Goal: Information Seeking & Learning: Learn about a topic

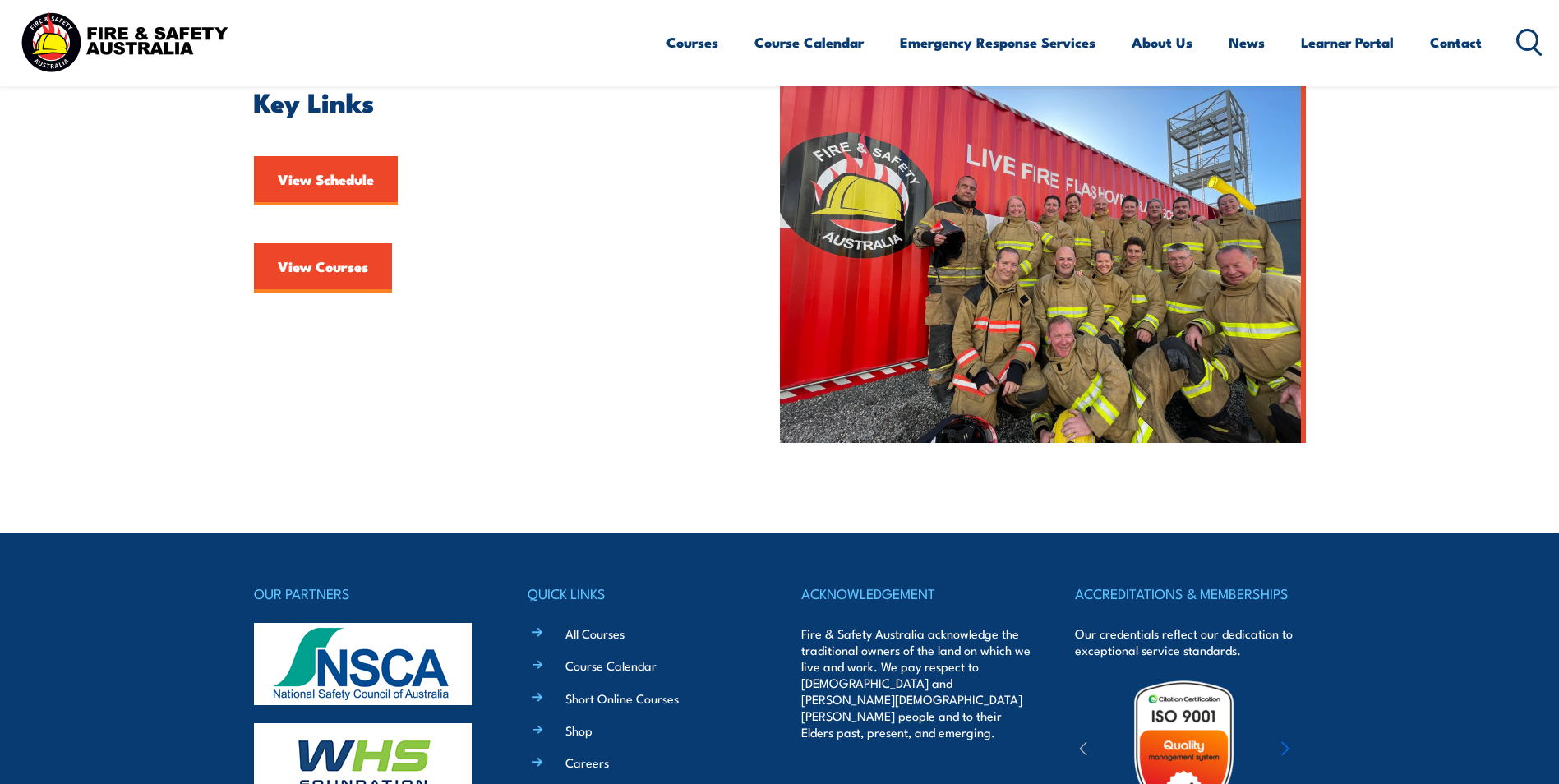
scroll to position [493, 0]
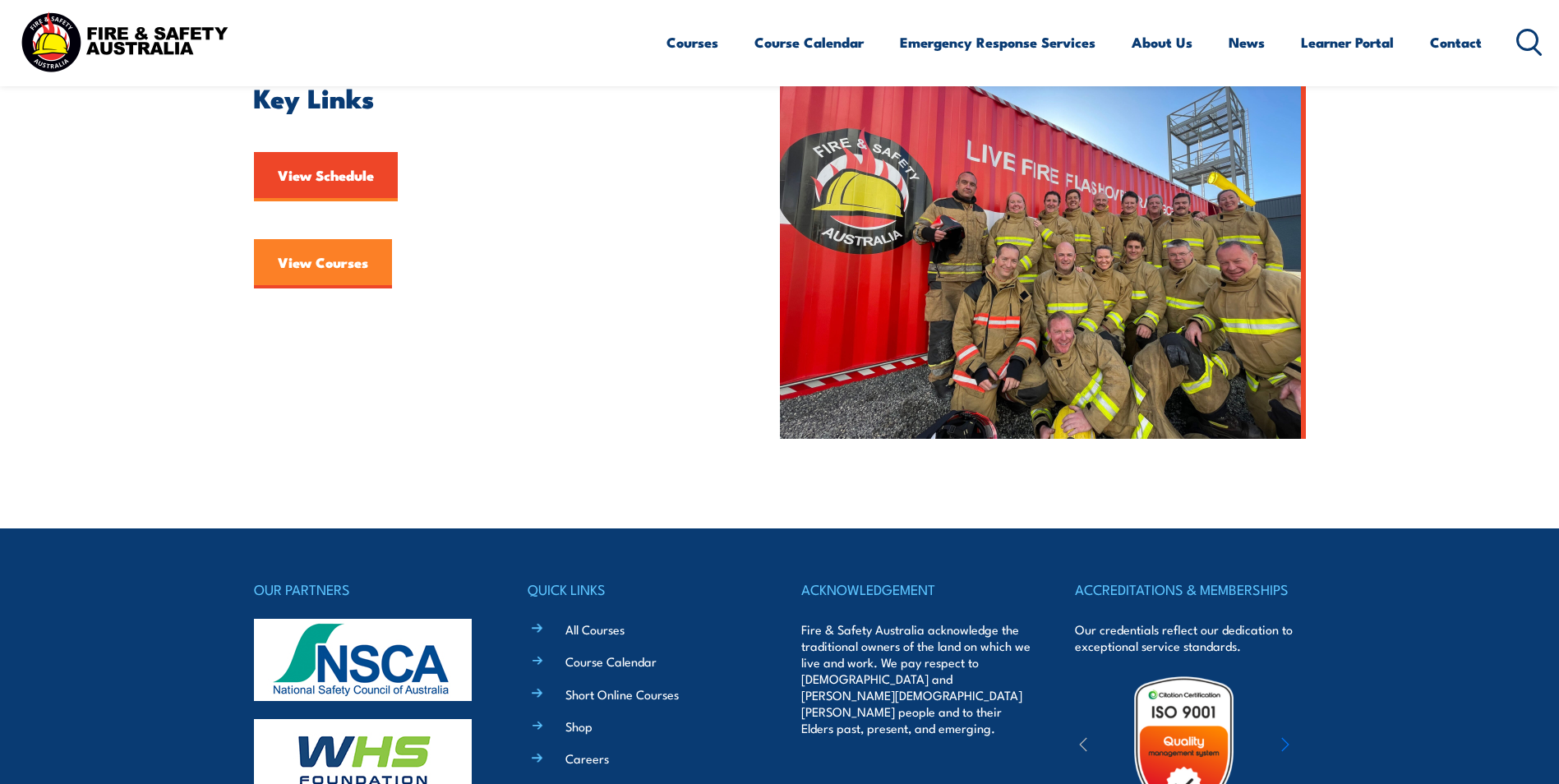
click at [348, 267] on link "View Courses" at bounding box center [323, 264] width 138 height 49
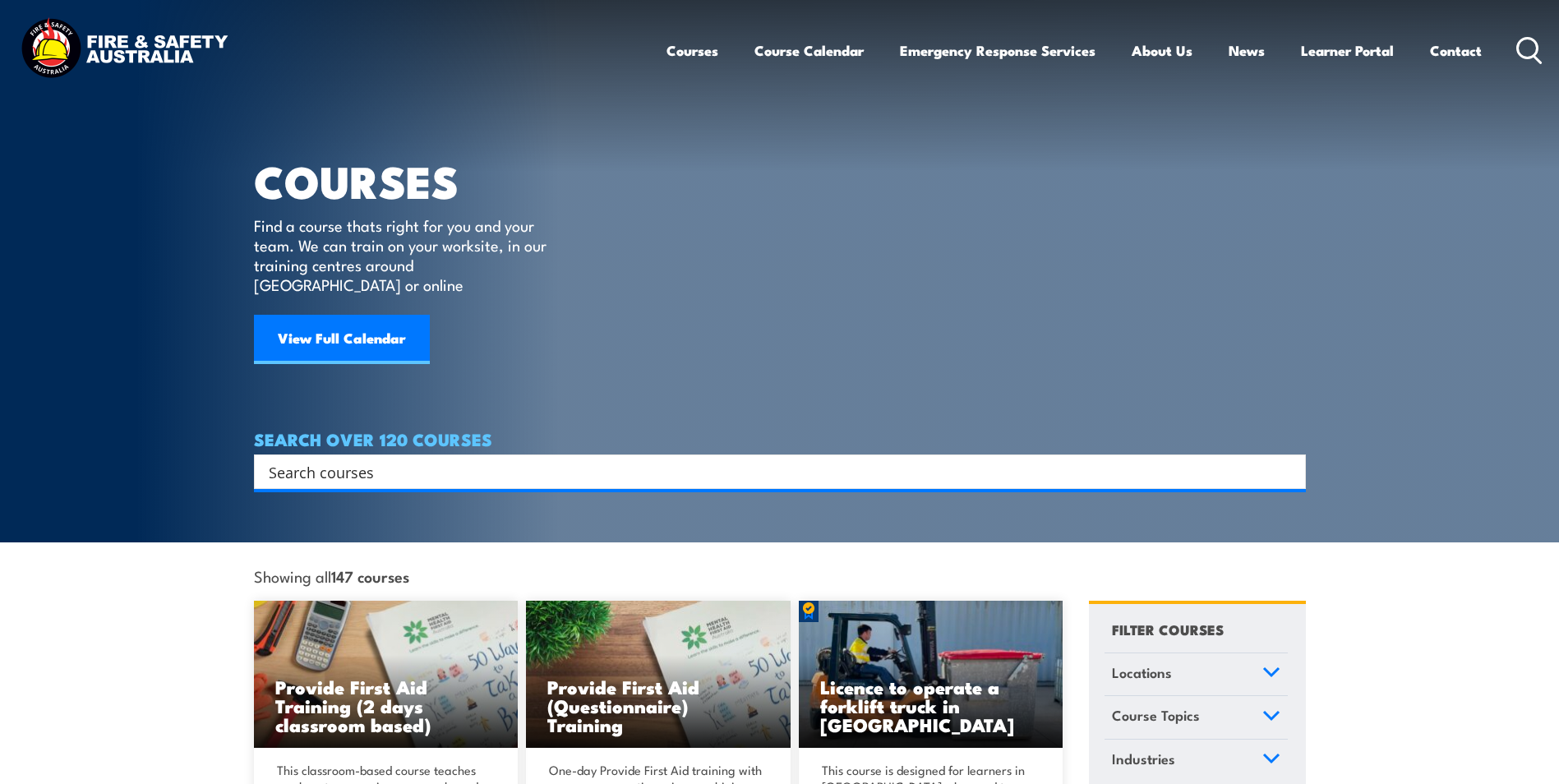
click at [506, 459] on input "Search input" at bounding box center [769, 471] width 1001 height 25
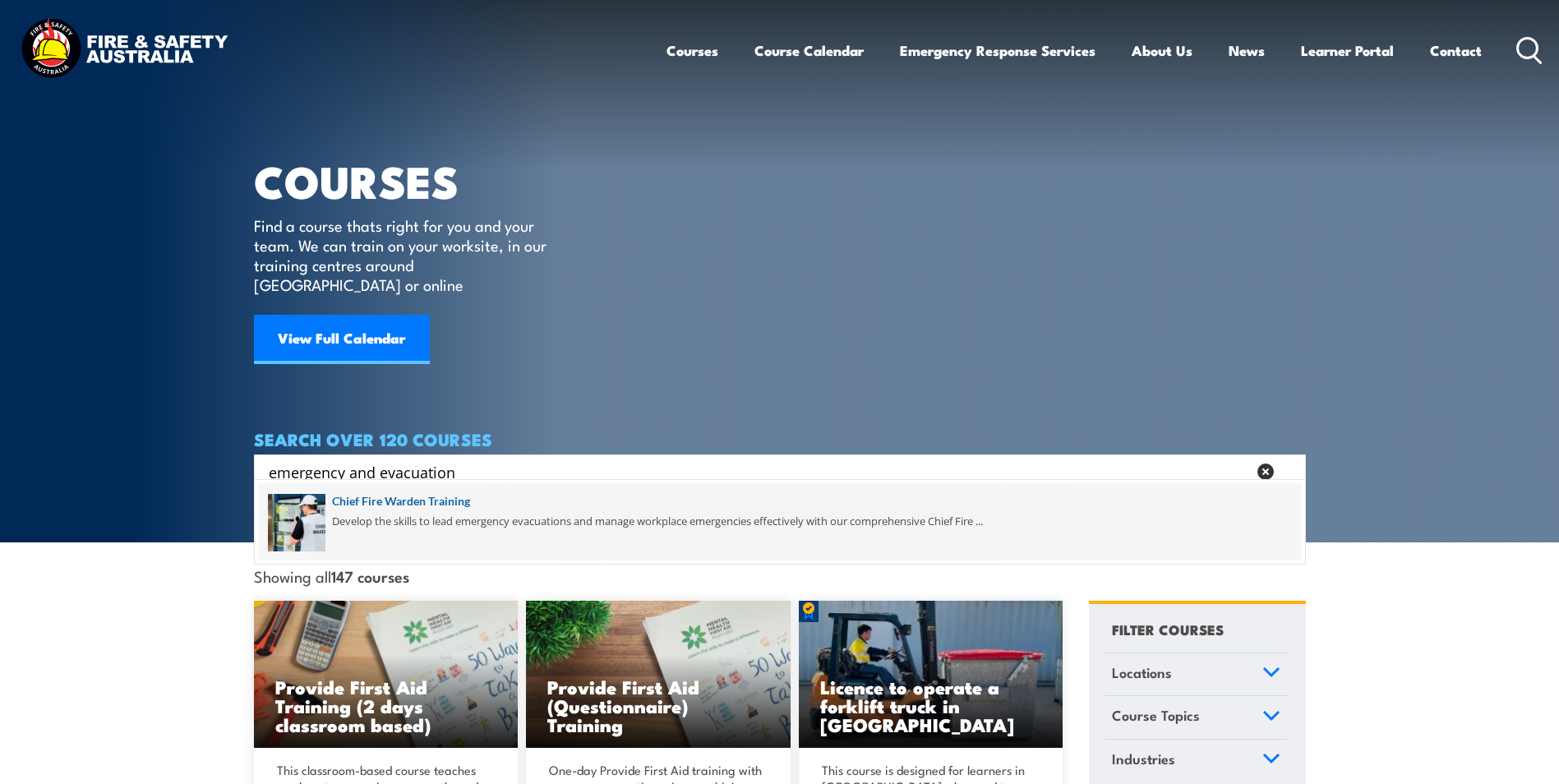
type input "emergency and evacuation"
click at [610, 521] on span at bounding box center [779, 521] width 1042 height 77
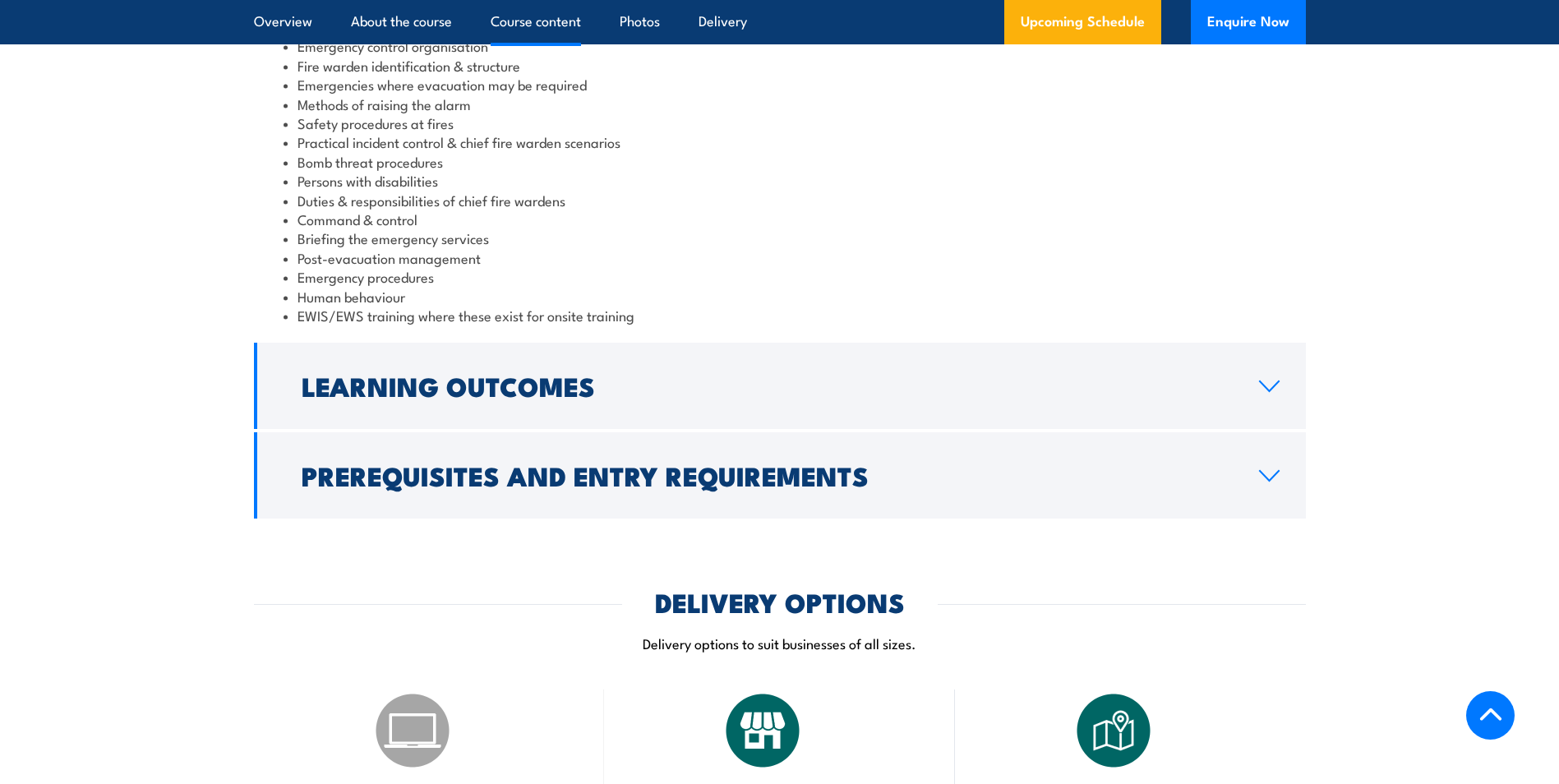
scroll to position [1725, 0]
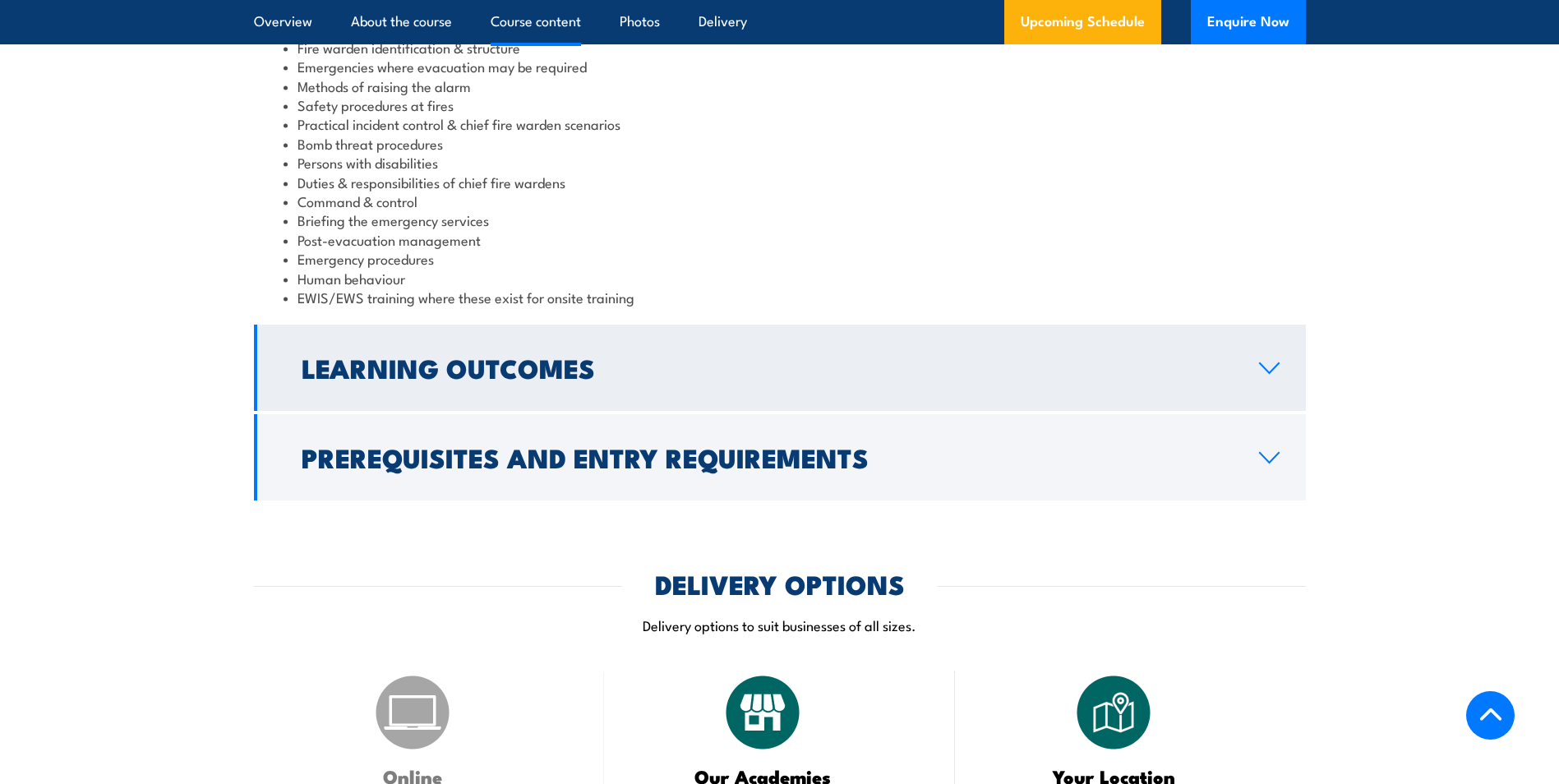
click at [934, 370] on h2 "Learning Outcomes" at bounding box center [767, 367] width 931 height 23
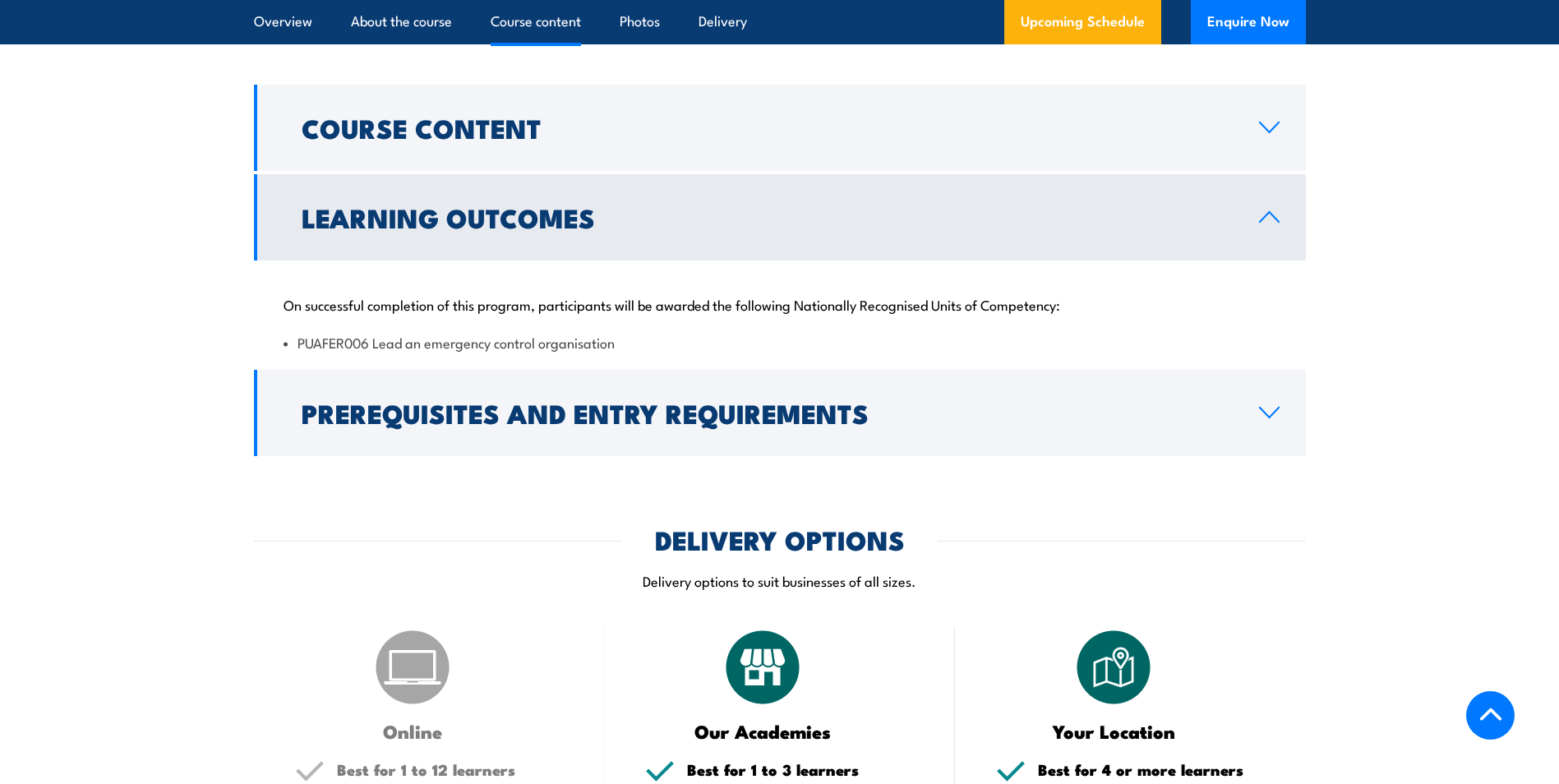
scroll to position [1479, 0]
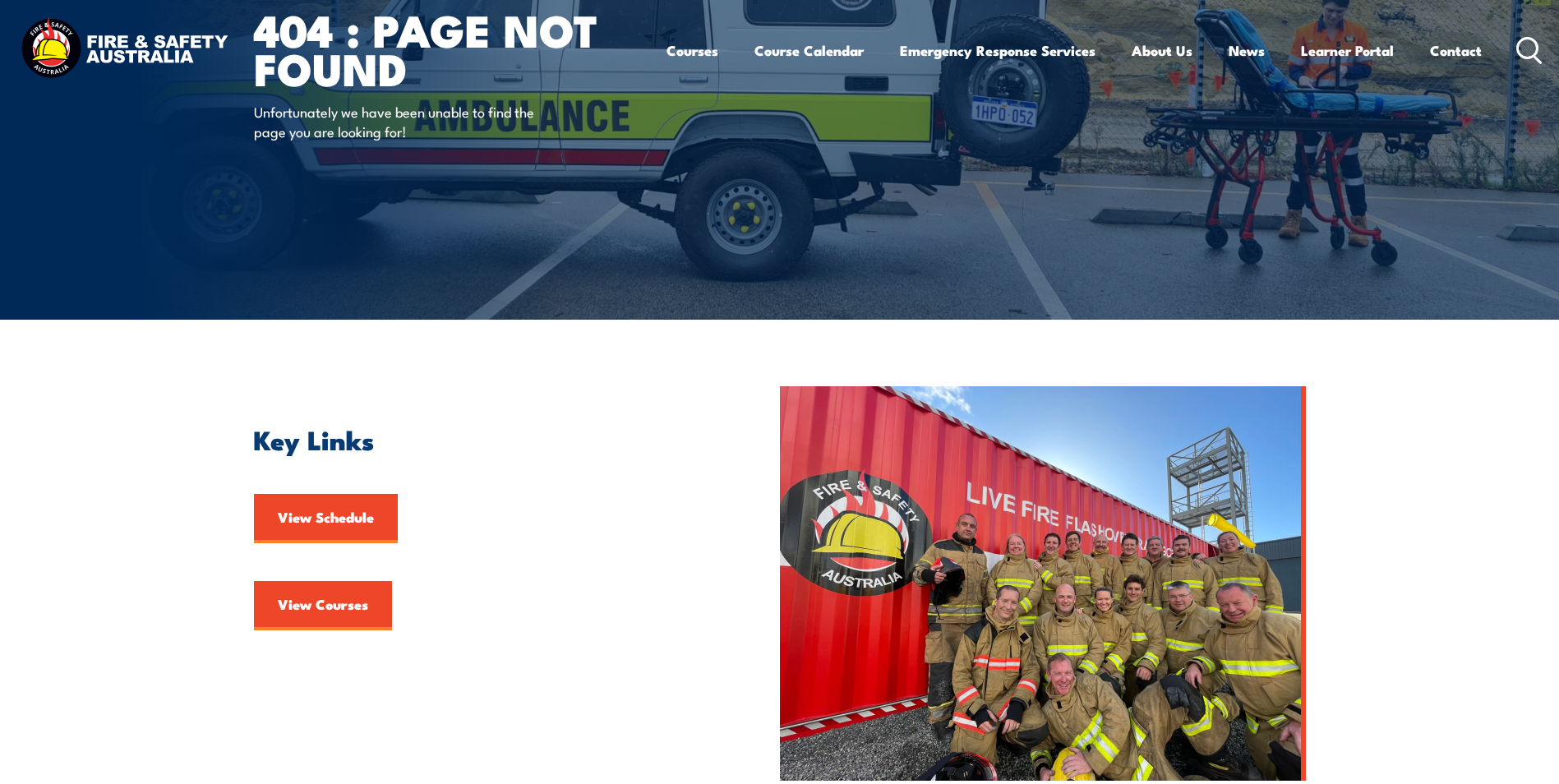
scroll to position [329, 0]
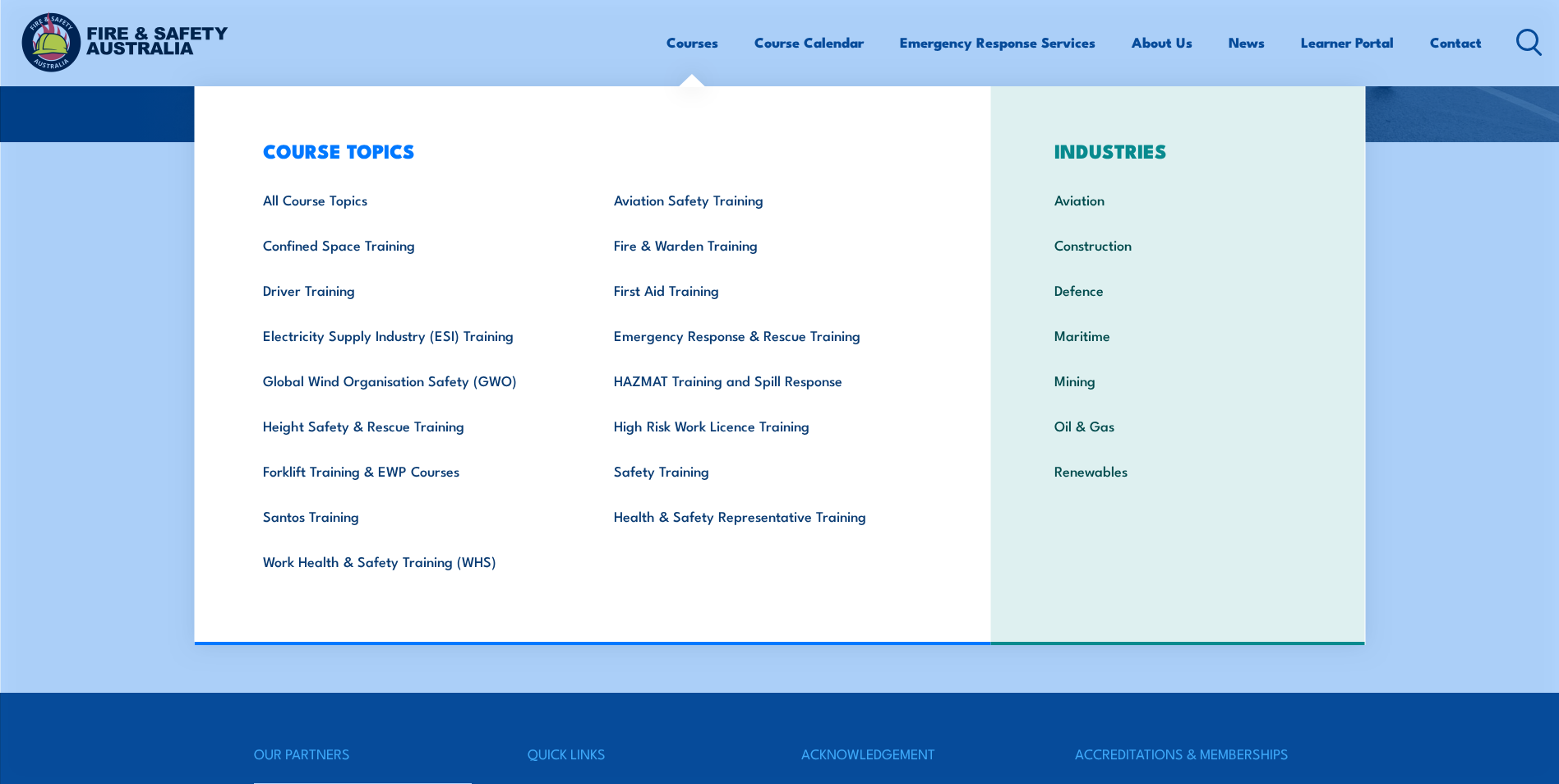
click at [704, 43] on link "Courses" at bounding box center [692, 42] width 52 height 43
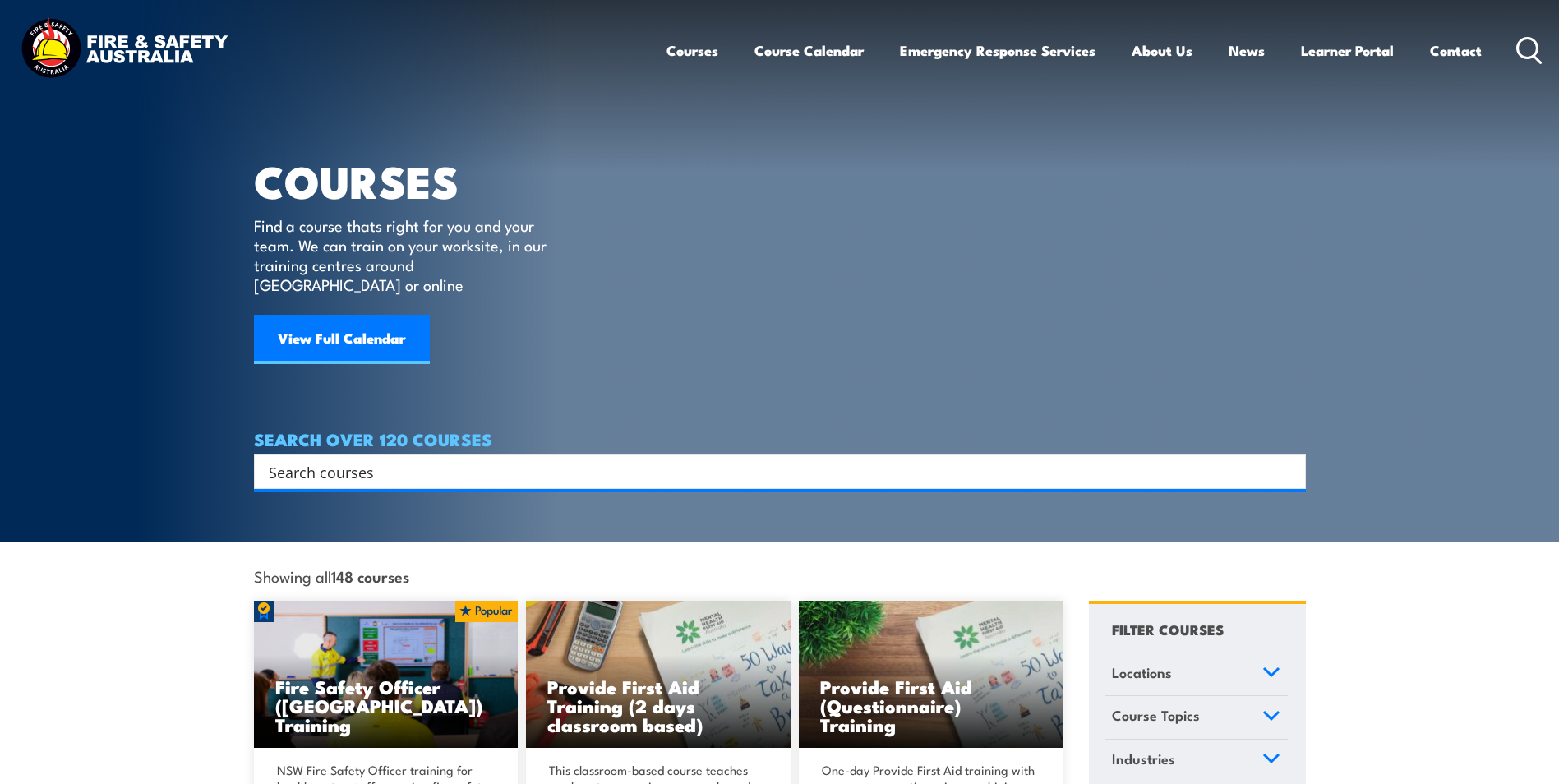
click at [411, 454] on div "Search" at bounding box center [780, 471] width 1052 height 35
click at [411, 459] on input "Search input" at bounding box center [769, 471] width 1001 height 25
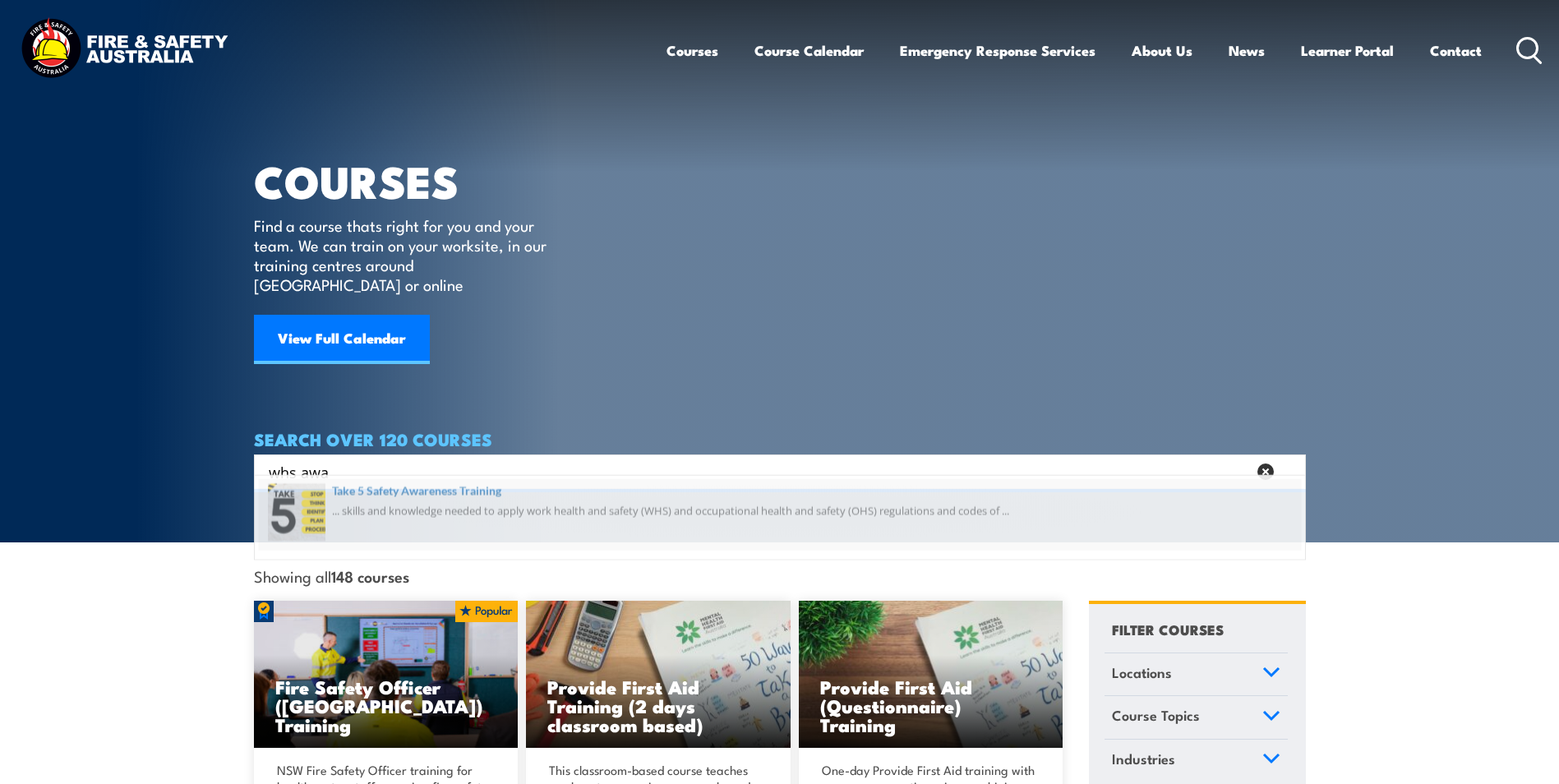
type input "whs awa"
click at [418, 501] on span at bounding box center [779, 521] width 1042 height 77
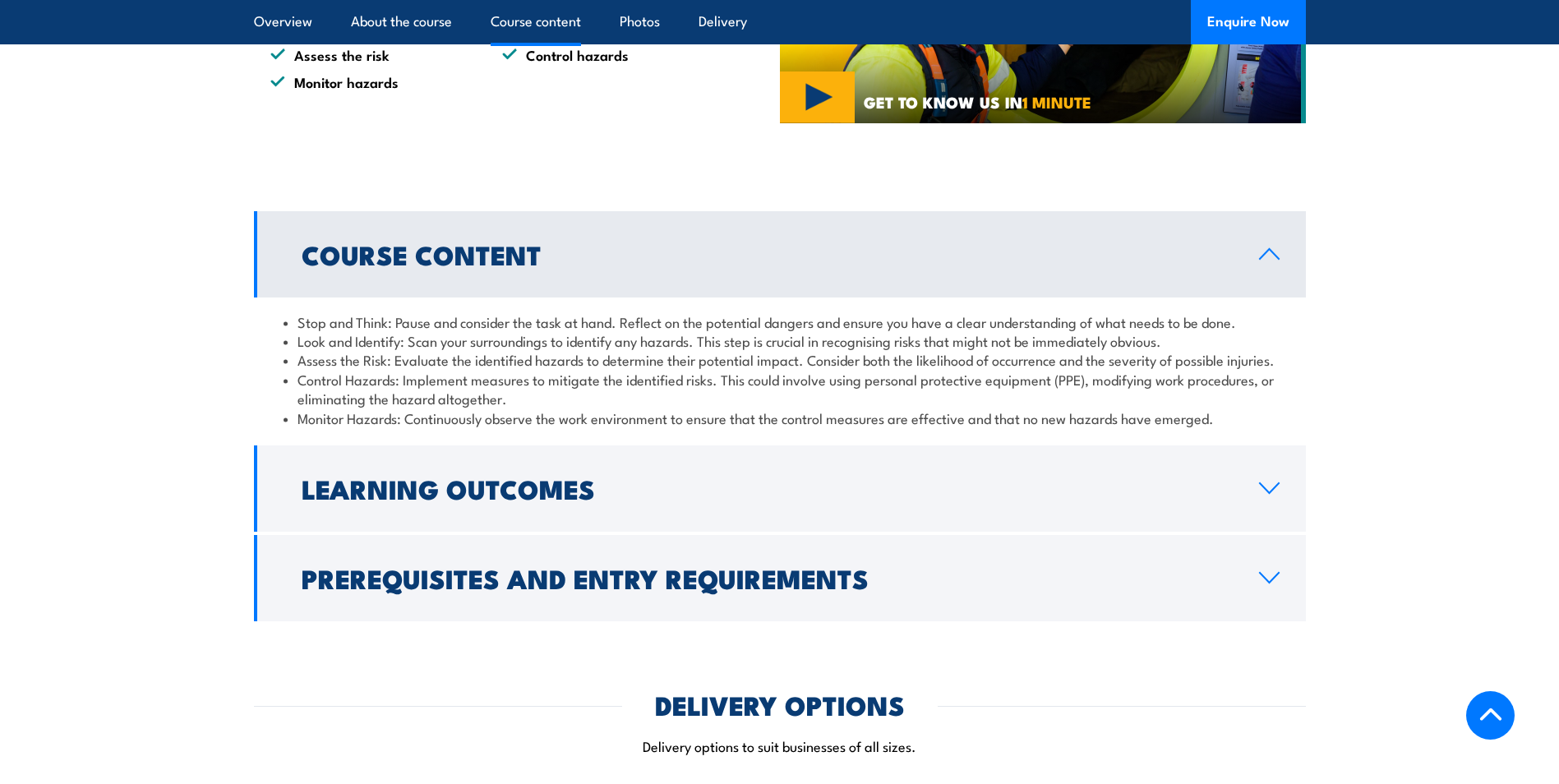
scroll to position [1068, 0]
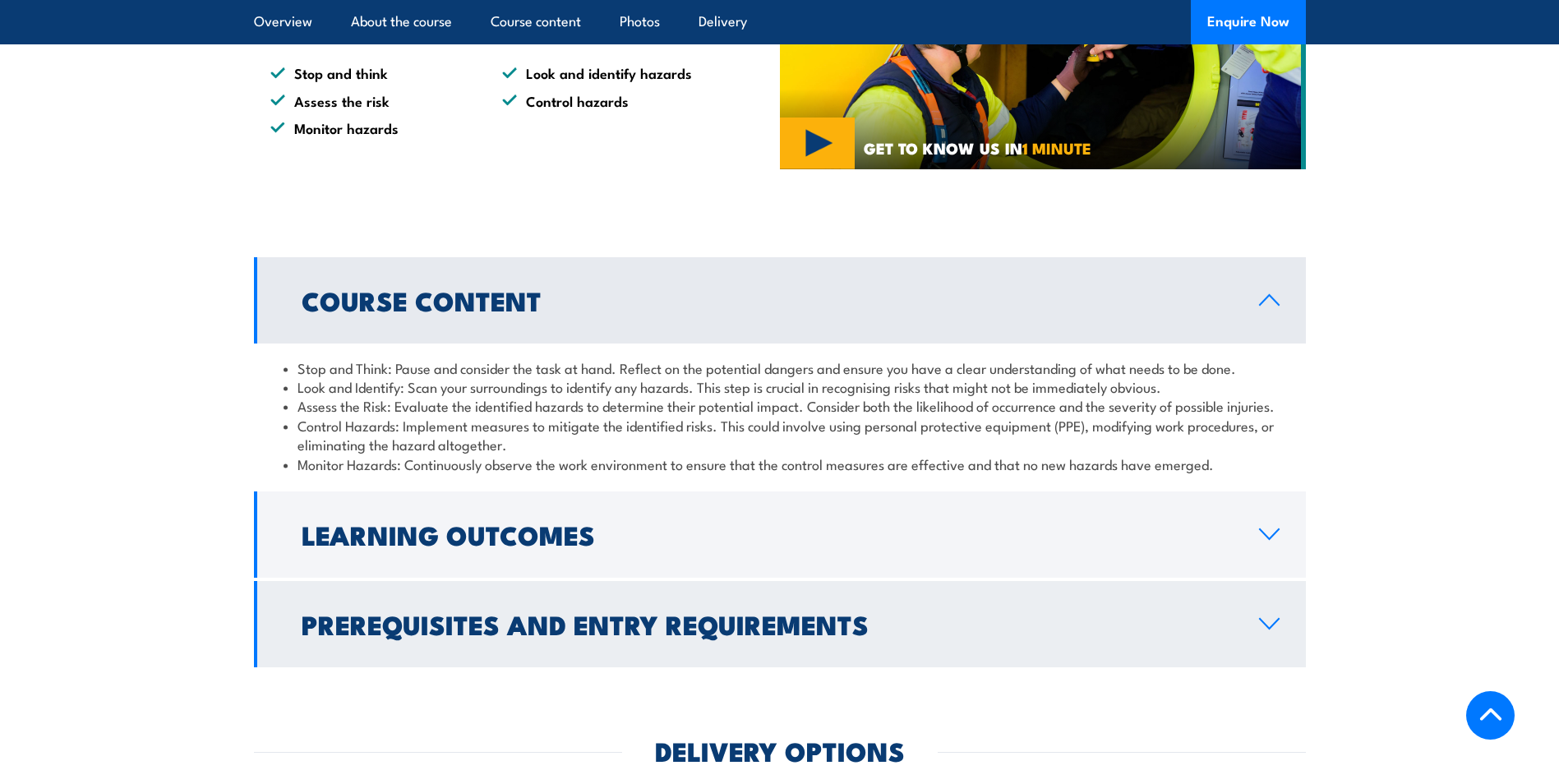
click at [864, 627] on h2 "Prerequisites and Entry Requirements" at bounding box center [767, 623] width 931 height 23
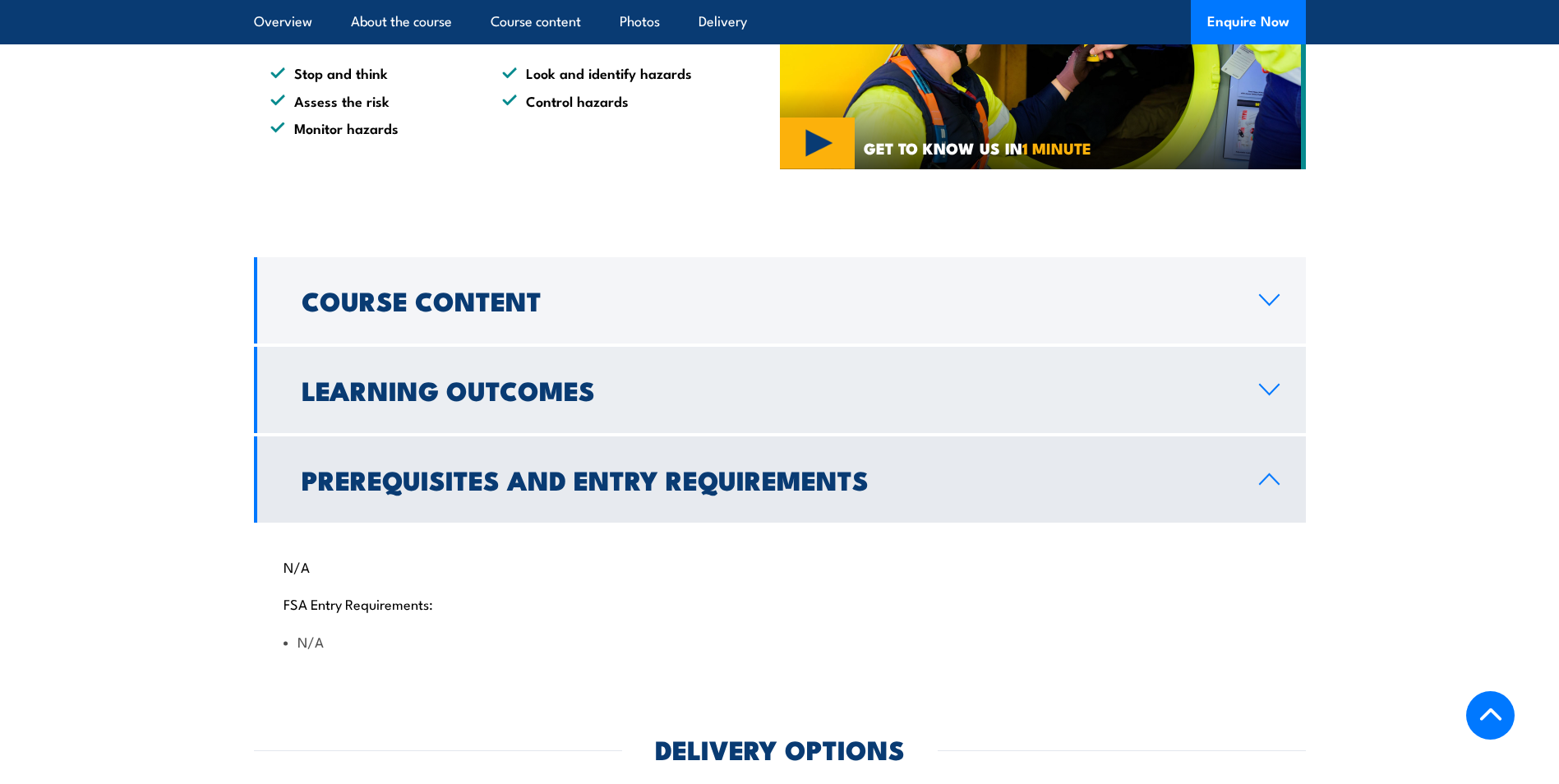
click at [544, 381] on h2 "Learning Outcomes" at bounding box center [767, 389] width 931 height 23
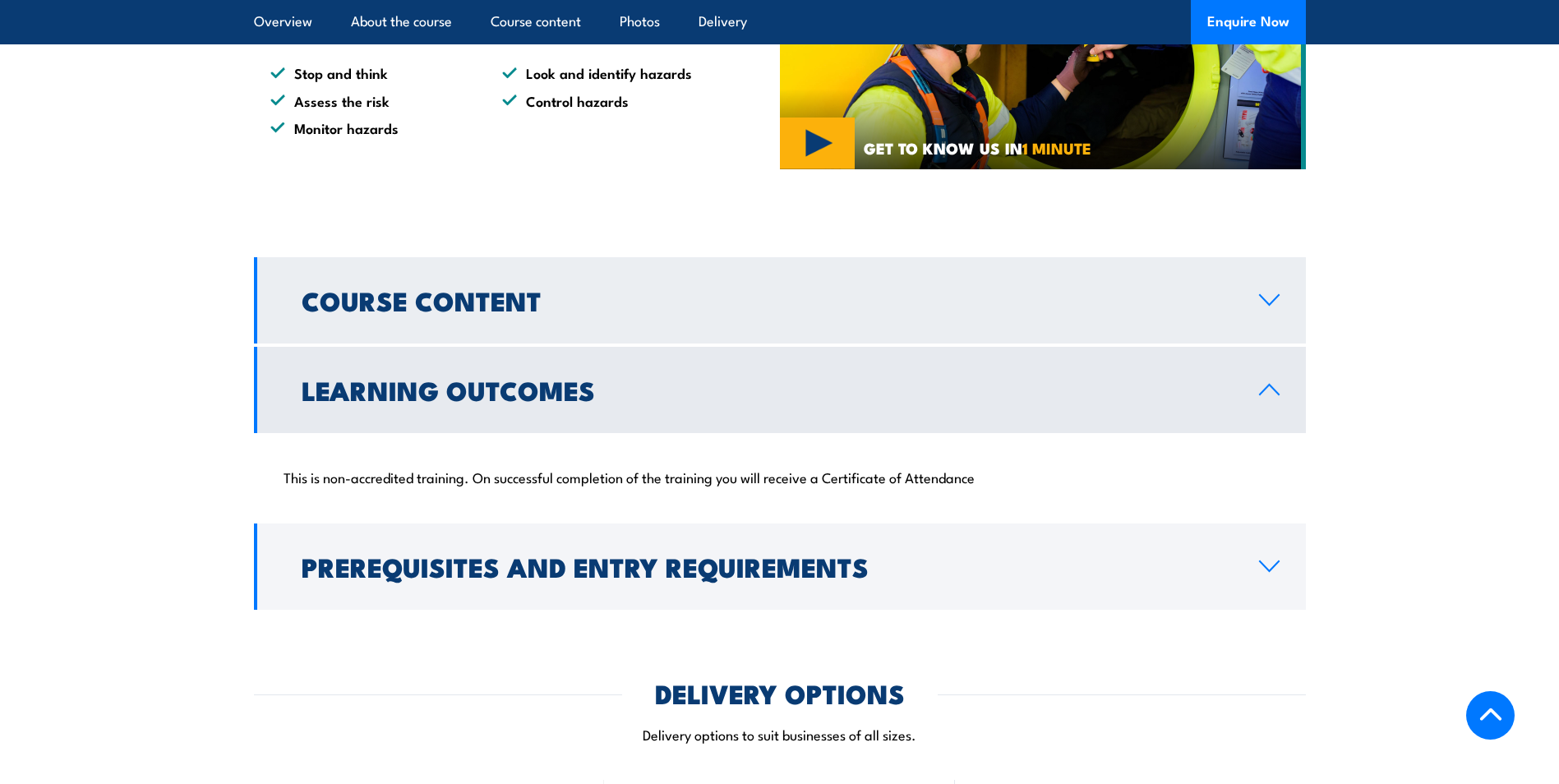
click at [676, 288] on h2 "Course Content" at bounding box center [767, 299] width 931 height 23
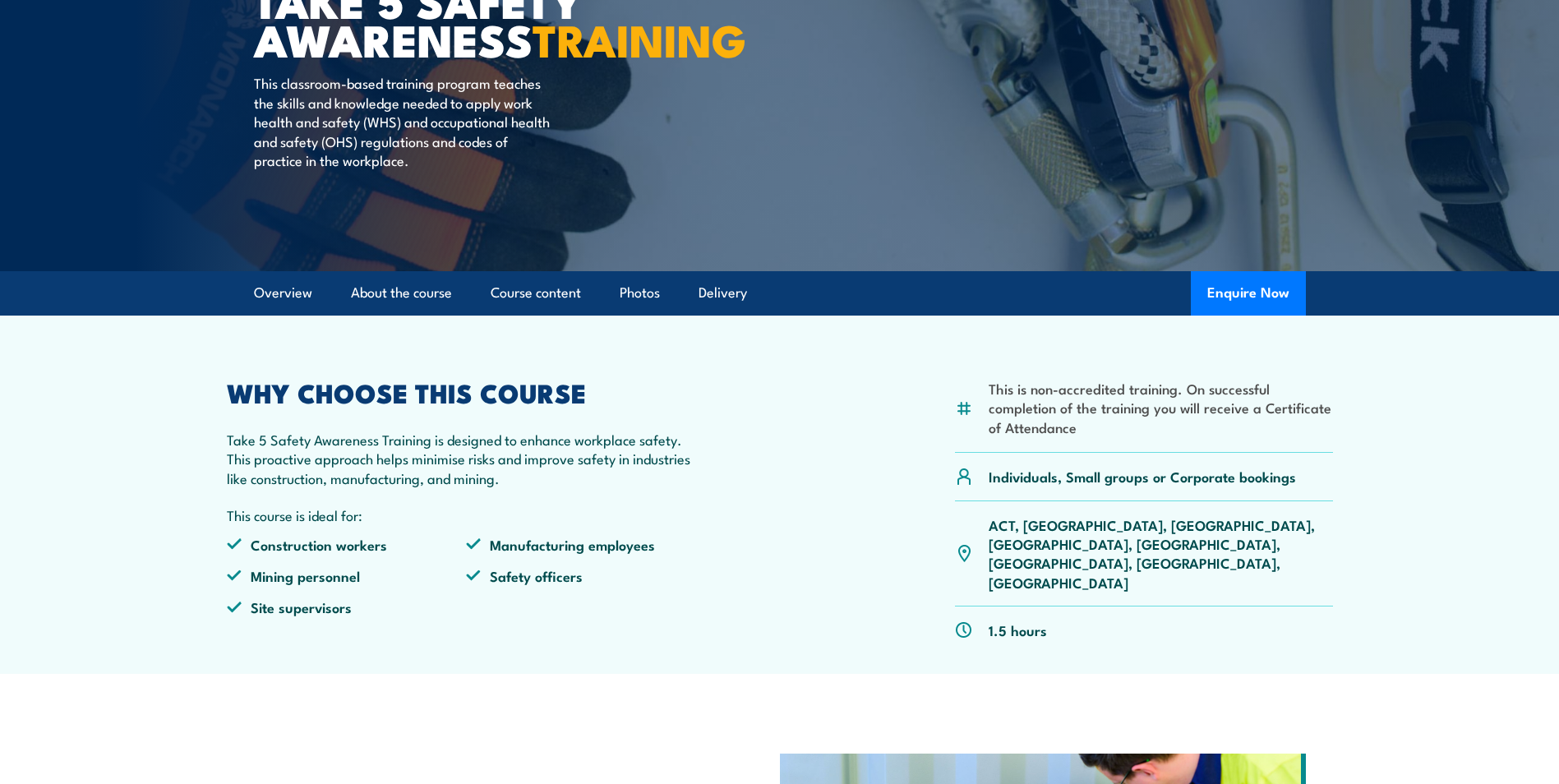
scroll to position [164, 0]
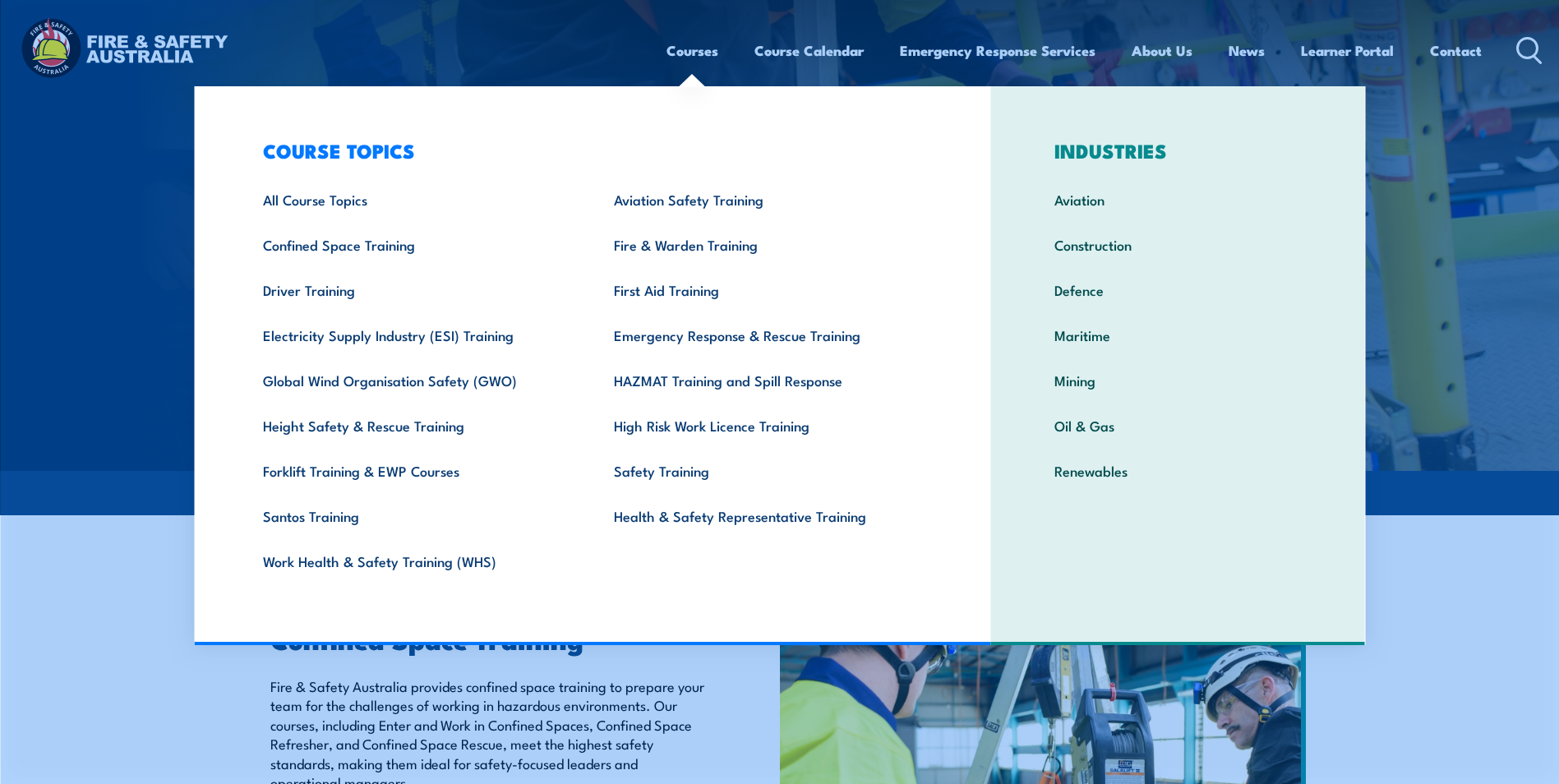
click at [698, 58] on link "Courses" at bounding box center [692, 50] width 52 height 43
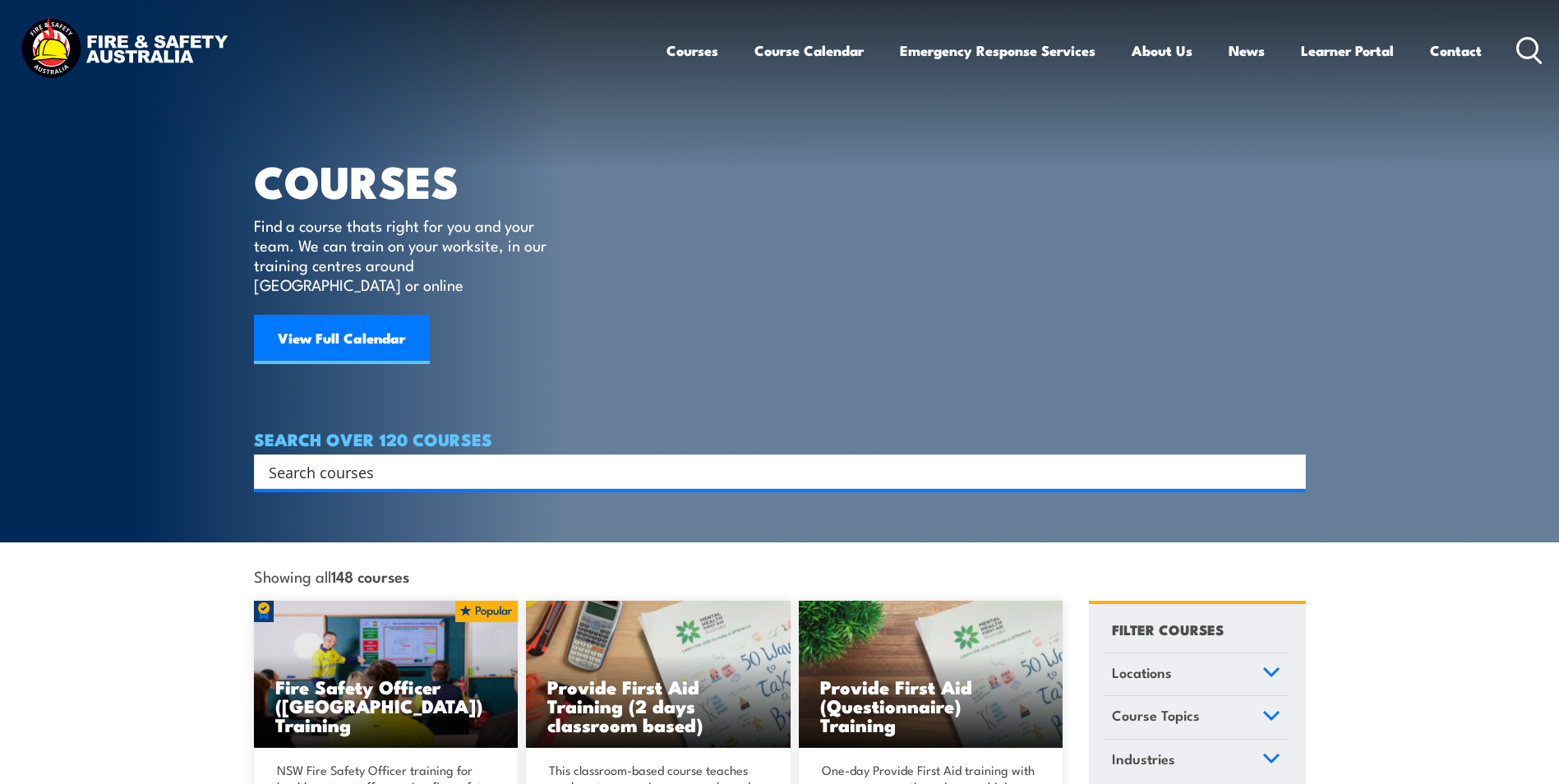
drag, startPoint x: 481, startPoint y: 470, endPoint x: 492, endPoint y: 463, distance: 13.0
click at [482, 470] on div "Search Filter by Locations [GEOGRAPHIC_DATA] [GEOGRAPHIC_DATA] [GEOGRAPHIC_DATA…" at bounding box center [780, 471] width 1052 height 35
click at [501, 459] on input "Search input" at bounding box center [769, 471] width 1001 height 25
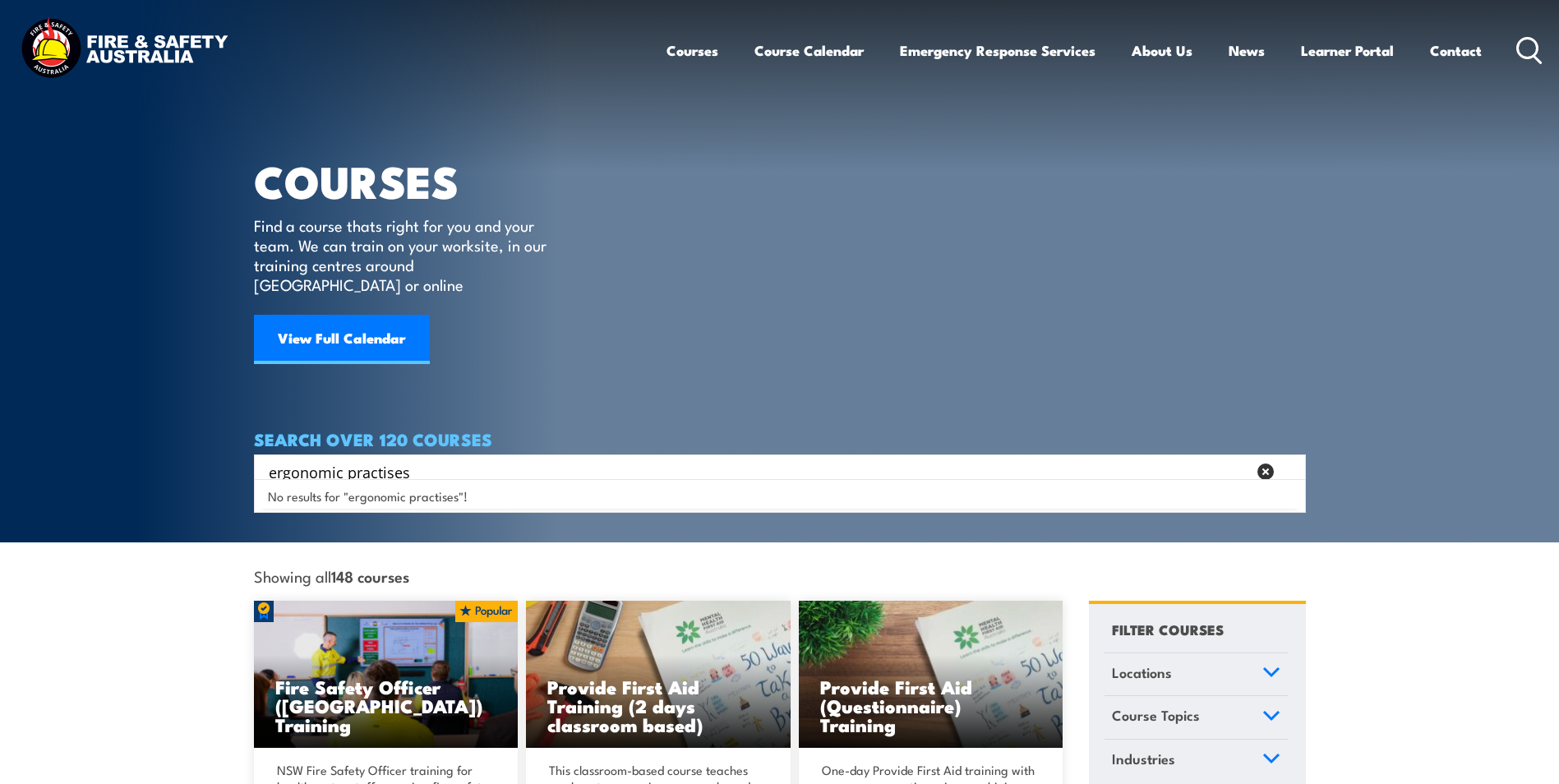
type input "ergonomic practises"
